Goal: Check status: Check status

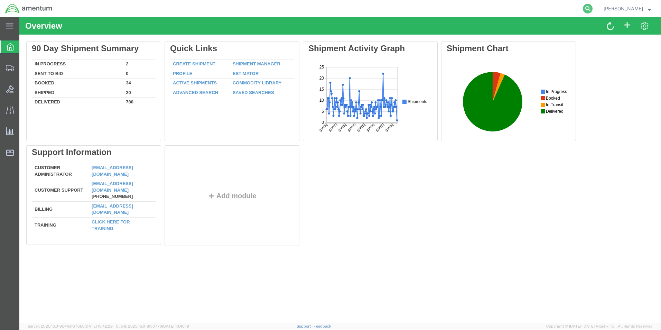
click at [593, 7] on icon at bounding box center [588, 9] width 10 height 10
click at [437, 9] on input "search" at bounding box center [478, 8] width 210 height 17
paste input "391094187777"
type input "391094187777"
